Goal: Task Accomplishment & Management: Use online tool/utility

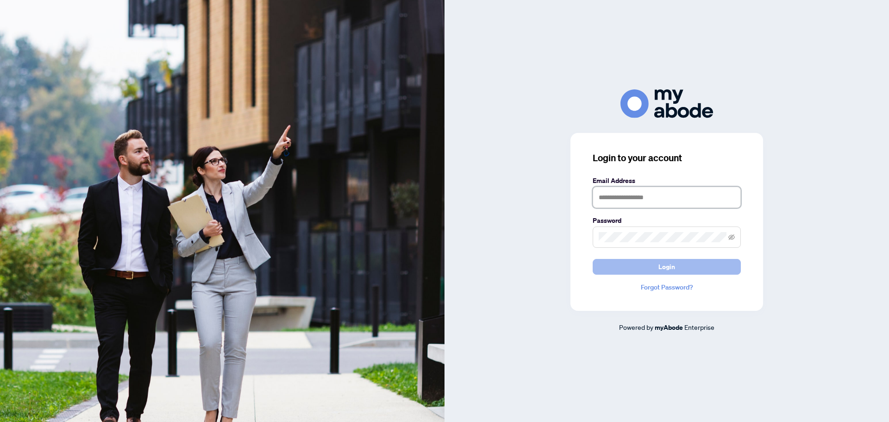
type input "**********"
click at [687, 263] on button "Login" at bounding box center [667, 267] width 148 height 16
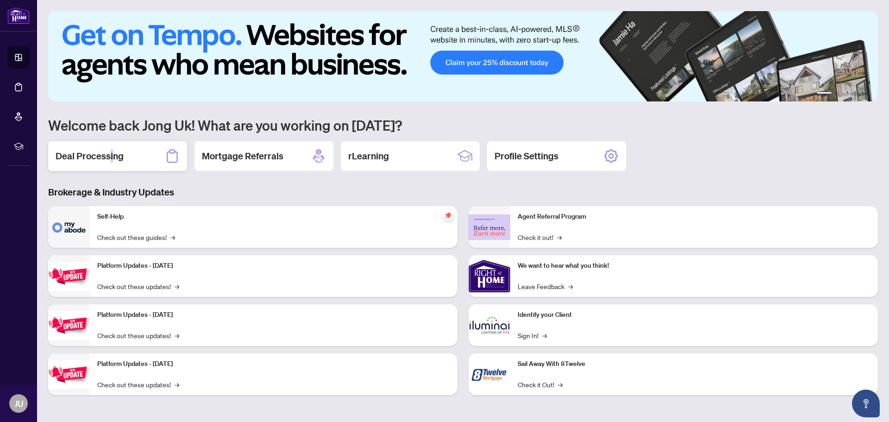
click at [114, 151] on h2 "Deal Processing" at bounding box center [90, 156] width 68 height 13
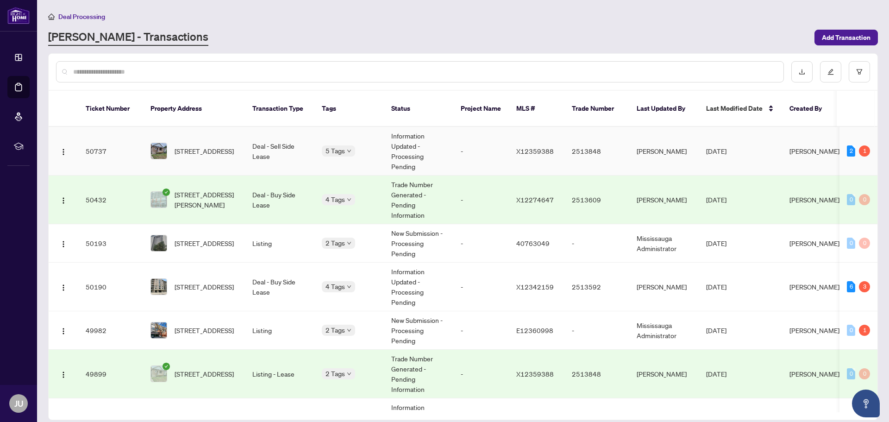
click at [275, 141] on td "Deal - Sell Side Lease" at bounding box center [279, 151] width 69 height 49
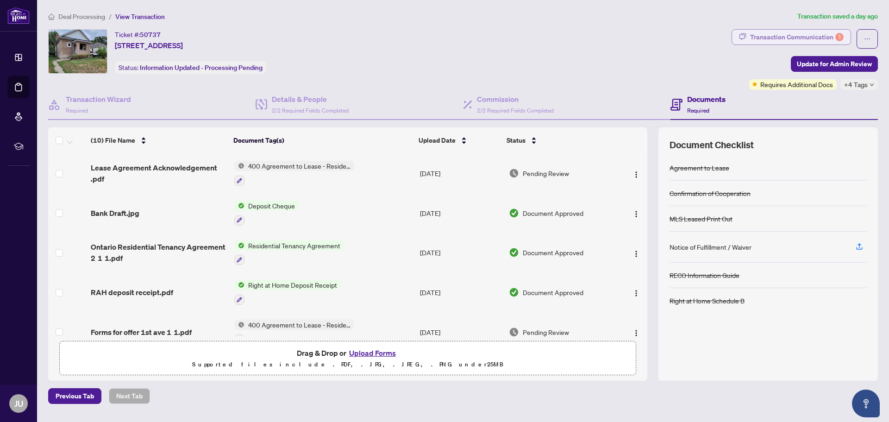
click at [796, 38] on div "Transaction Communication 1" at bounding box center [798, 37] width 94 height 15
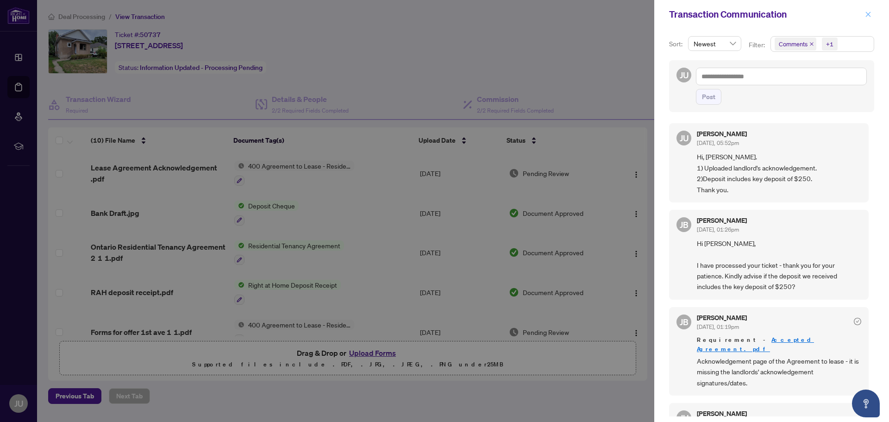
click at [868, 16] on icon "close" at bounding box center [868, 14] width 6 height 6
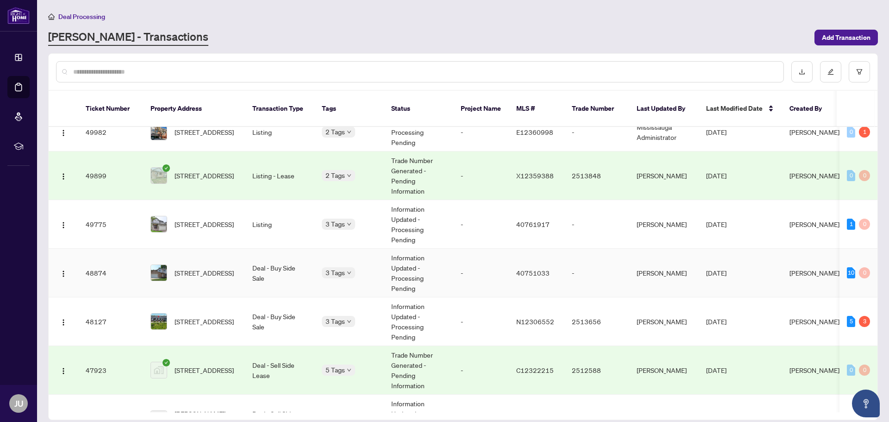
scroll to position [185, 0]
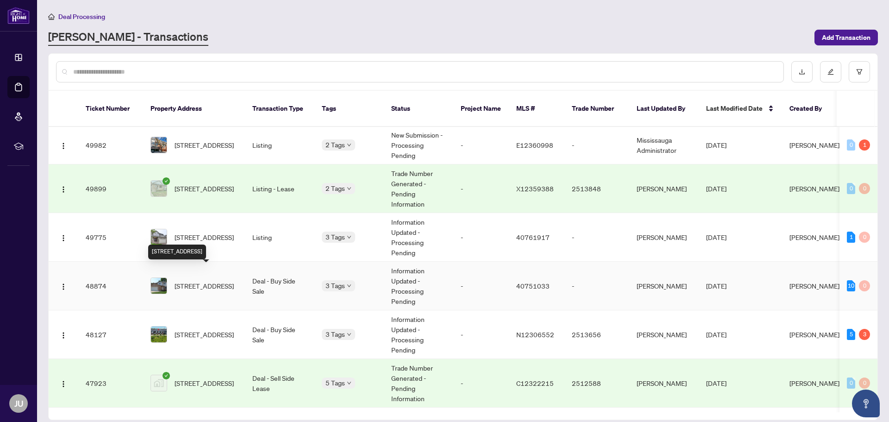
click at [209, 281] on span "555 Brigantine Drive, Waterloo, ON N2K 4A7, Canada" at bounding box center [204, 286] width 59 height 10
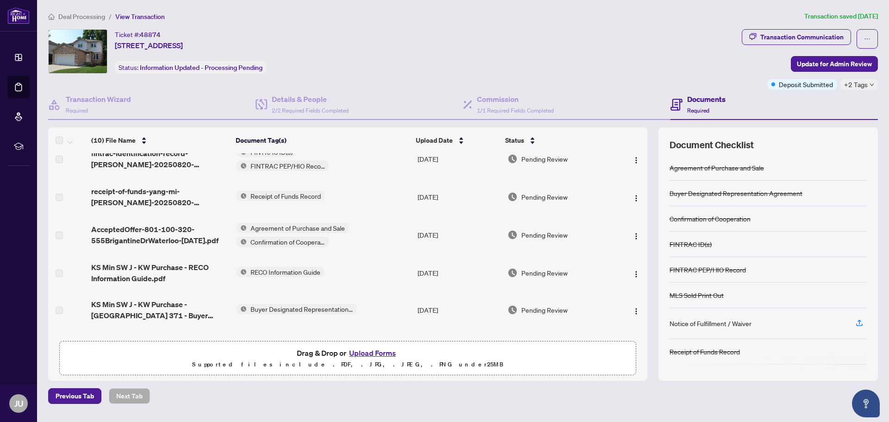
scroll to position [189, 0]
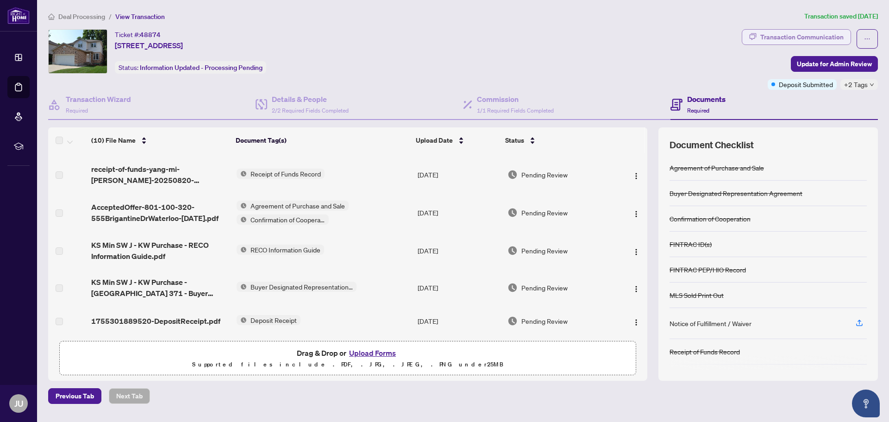
click at [780, 38] on div "Transaction Communication" at bounding box center [802, 37] width 83 height 15
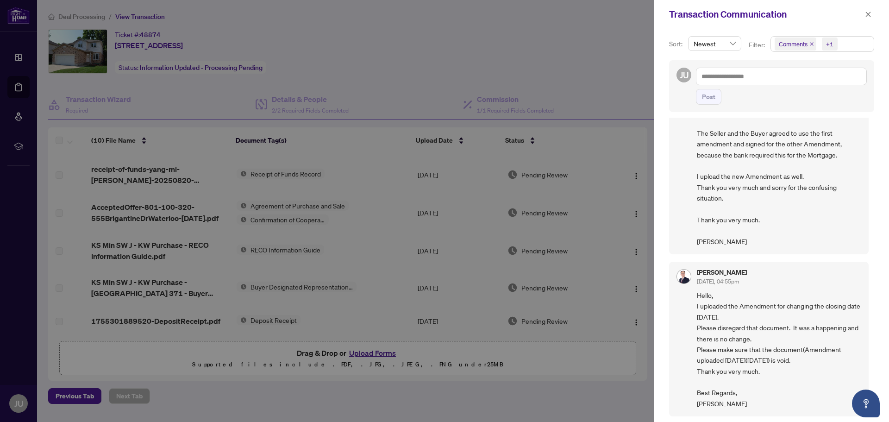
scroll to position [2, 0]
click at [870, 15] on icon "close" at bounding box center [868, 14] width 6 height 6
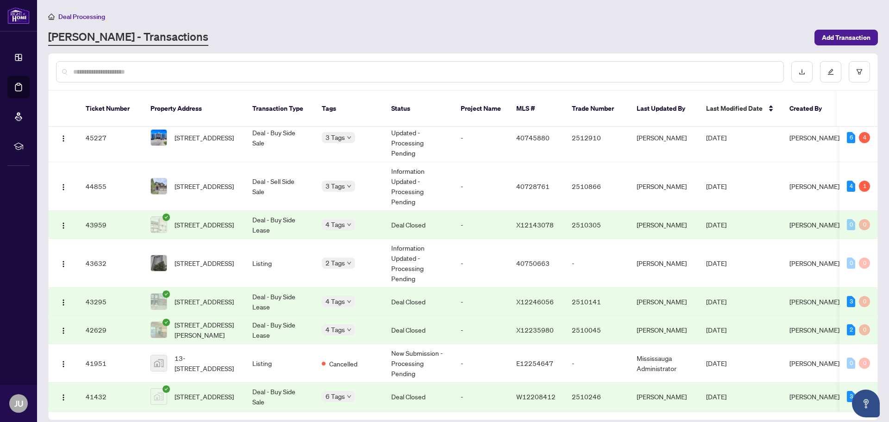
scroll to position [881, 0]
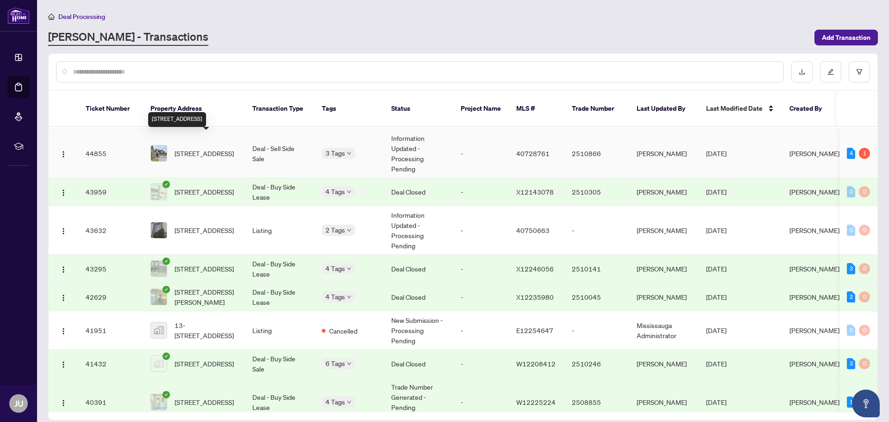
click at [201, 148] on span "320 Deerfoot Trail, Waterloo, ON N2K 0B4, Canada" at bounding box center [204, 153] width 59 height 10
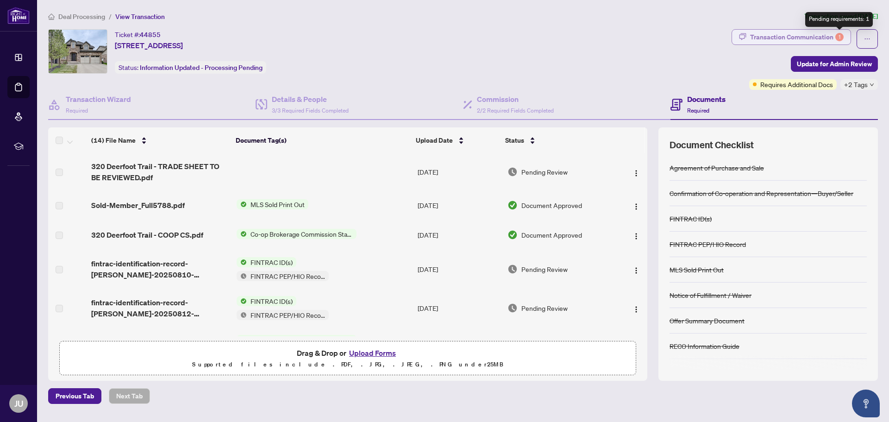
click at [834, 35] on div "Transaction Communication 1" at bounding box center [798, 37] width 94 height 15
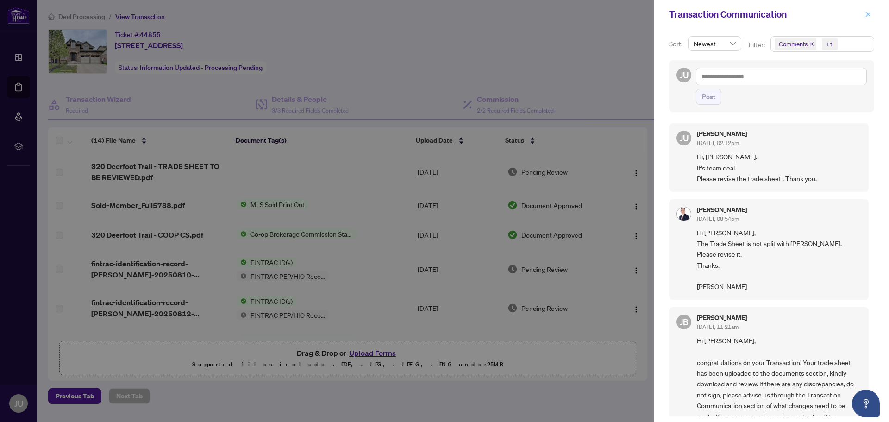
click at [867, 12] on icon "close" at bounding box center [868, 14] width 6 height 6
